Goal: Information Seeking & Learning: Understand process/instructions

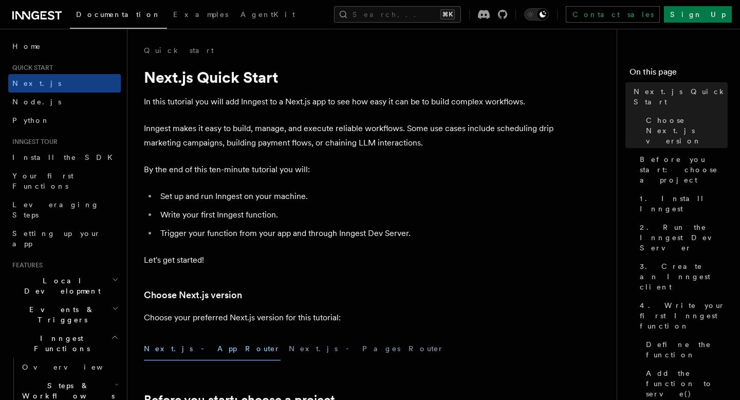
click at [110, 329] on h2 "Inngest Functions" at bounding box center [64, 343] width 113 height 29
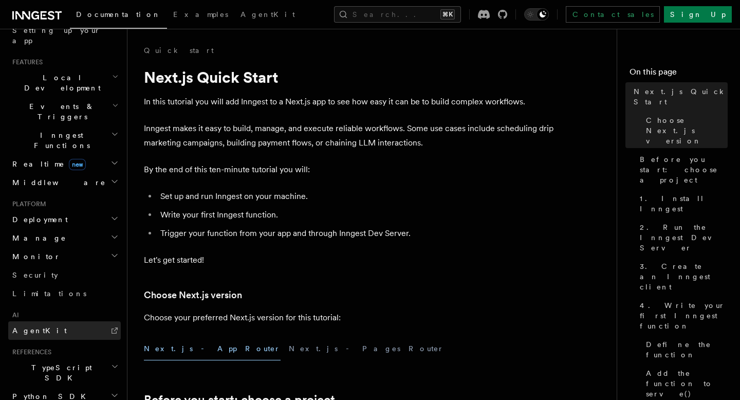
scroll to position [203, 0]
click at [100, 321] on link "AgentKit" at bounding box center [64, 330] width 113 height 18
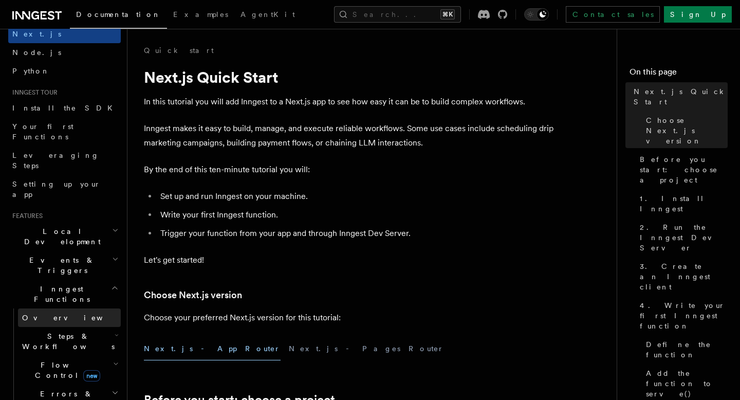
scroll to position [71, 0]
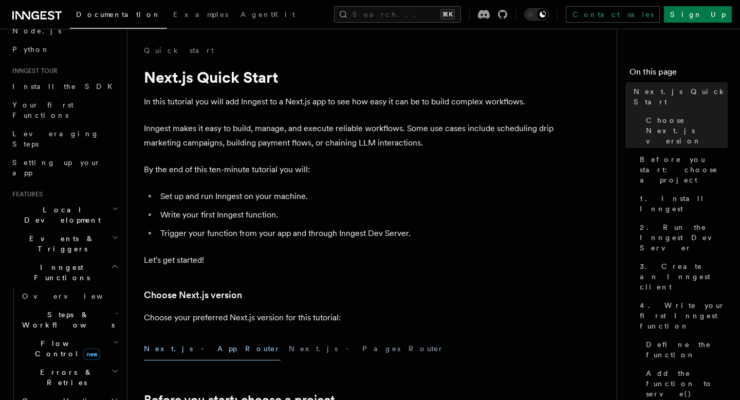
click at [119, 258] on h2 "Inngest Functions" at bounding box center [64, 272] width 113 height 29
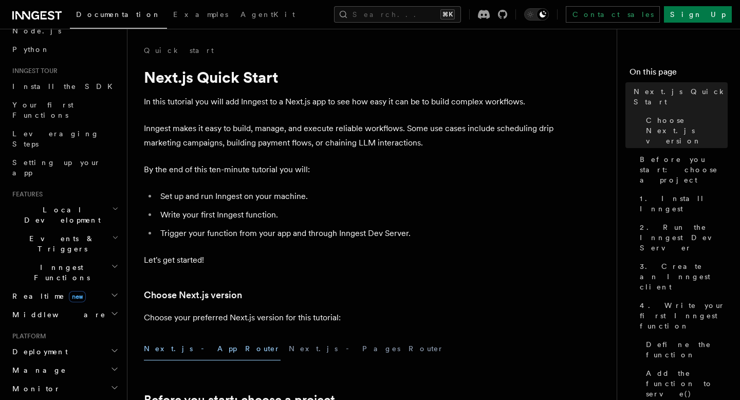
click at [111, 258] on h2 "Inngest Functions" at bounding box center [64, 272] width 113 height 29
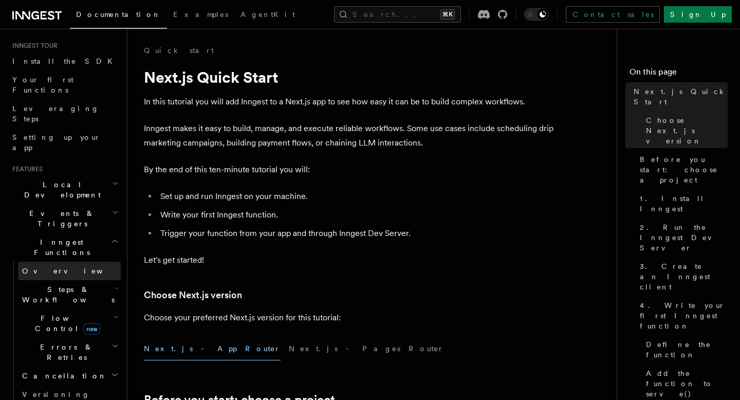
scroll to position [111, 0]
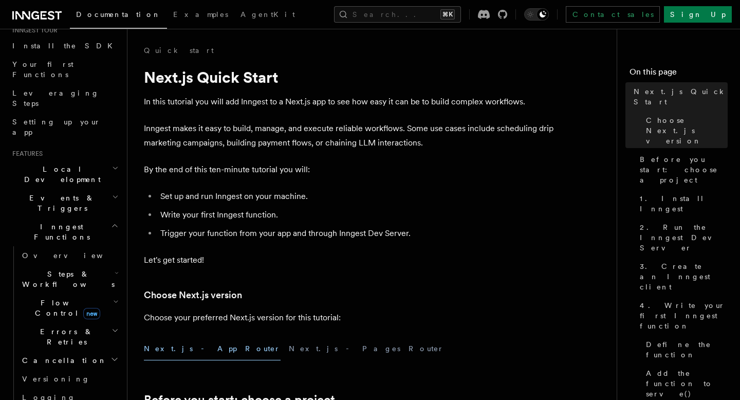
click at [119, 265] on h2 "Steps & Workflows" at bounding box center [69, 279] width 103 height 29
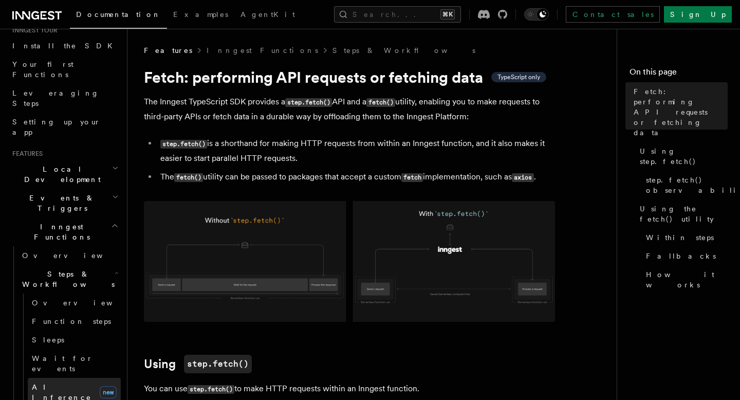
click at [73, 378] on link "AI Inference new" at bounding box center [74, 392] width 93 height 29
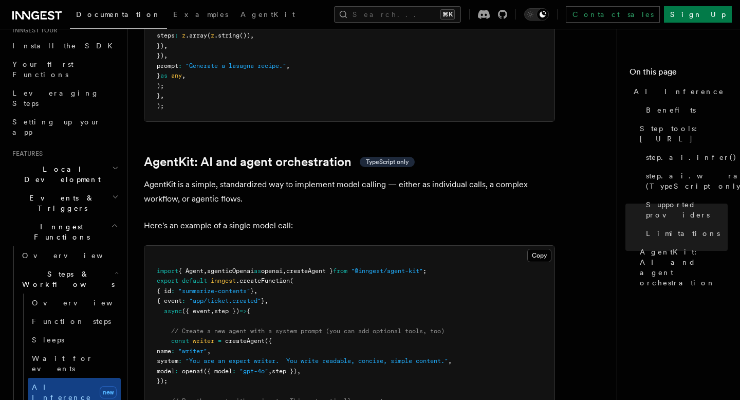
scroll to position [2908, 0]
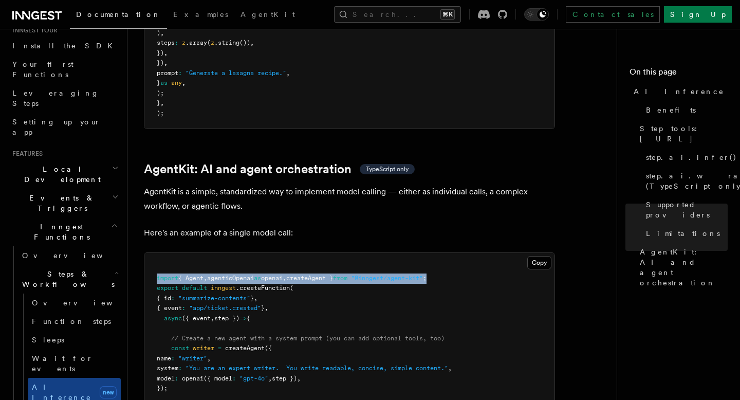
drag, startPoint x: 463, startPoint y: 235, endPoint x: 151, endPoint y: 235, distance: 312.9
click at [151, 253] on pre "import { Agent , agenticOpenai as openai , createAgent } from "@inngest/agent-k…" at bounding box center [349, 363] width 410 height 221
copy span "import { Agent , agenticOpenai as openai , createAgent } from "@inngest/agent-k…"
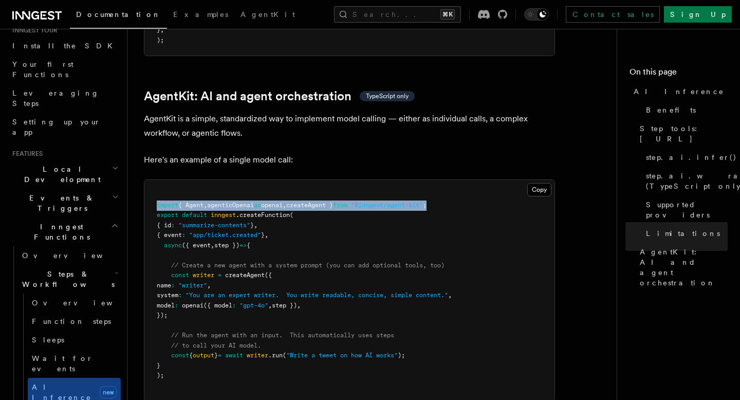
scroll to position [2979, 0]
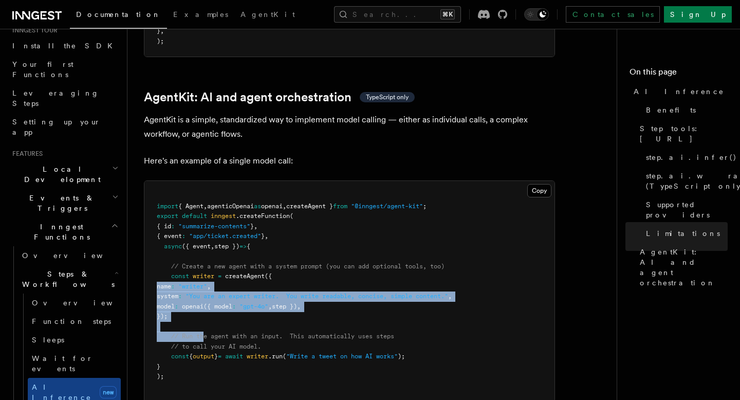
drag, startPoint x: 204, startPoint y: 289, endPoint x: 158, endPoint y: 242, distance: 65.8
click at [158, 242] on code "import { Agent , agenticOpenai as openai , createAgent } from "@inngest/agent-k…" at bounding box center [304, 291] width 295 height 178
click at [244, 274] on pre "import { Agent , agenticOpenai as openai , createAgent } from "@inngest/agent-k…" at bounding box center [349, 291] width 410 height 221
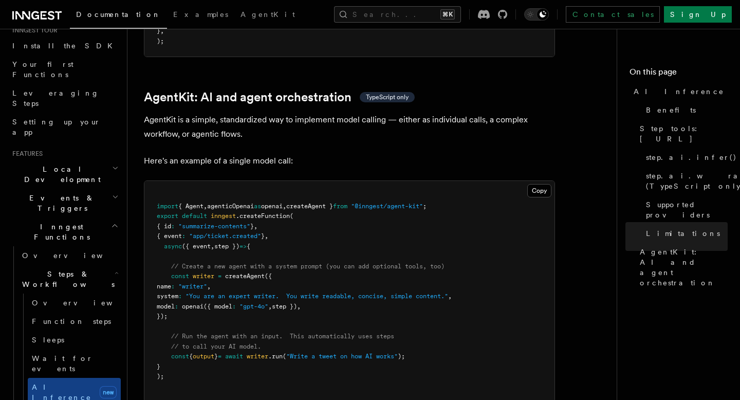
drag, startPoint x: 206, startPoint y: 275, endPoint x: 156, endPoint y: 233, distance: 65.7
click at [156, 233] on pre "import { Agent , agenticOpenai as openai , createAgent } from "@inngest/agent-k…" at bounding box center [349, 291] width 410 height 221
copy code "const writer = createAgent ({ name : "writer" , system : "You are an expert wri…"
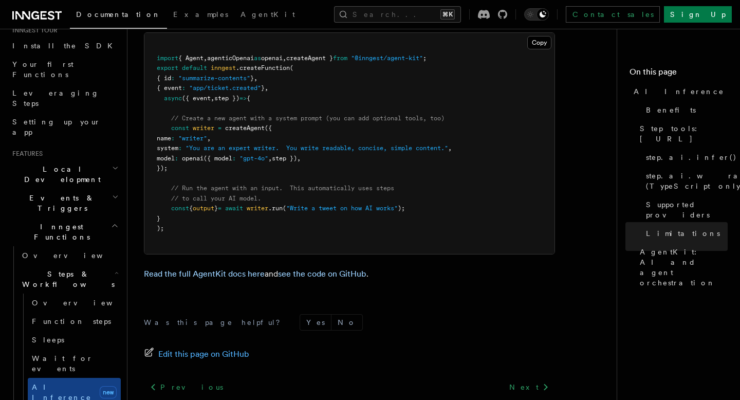
scroll to position [3169, 0]
